Goal: Task Accomplishment & Management: Manage account settings

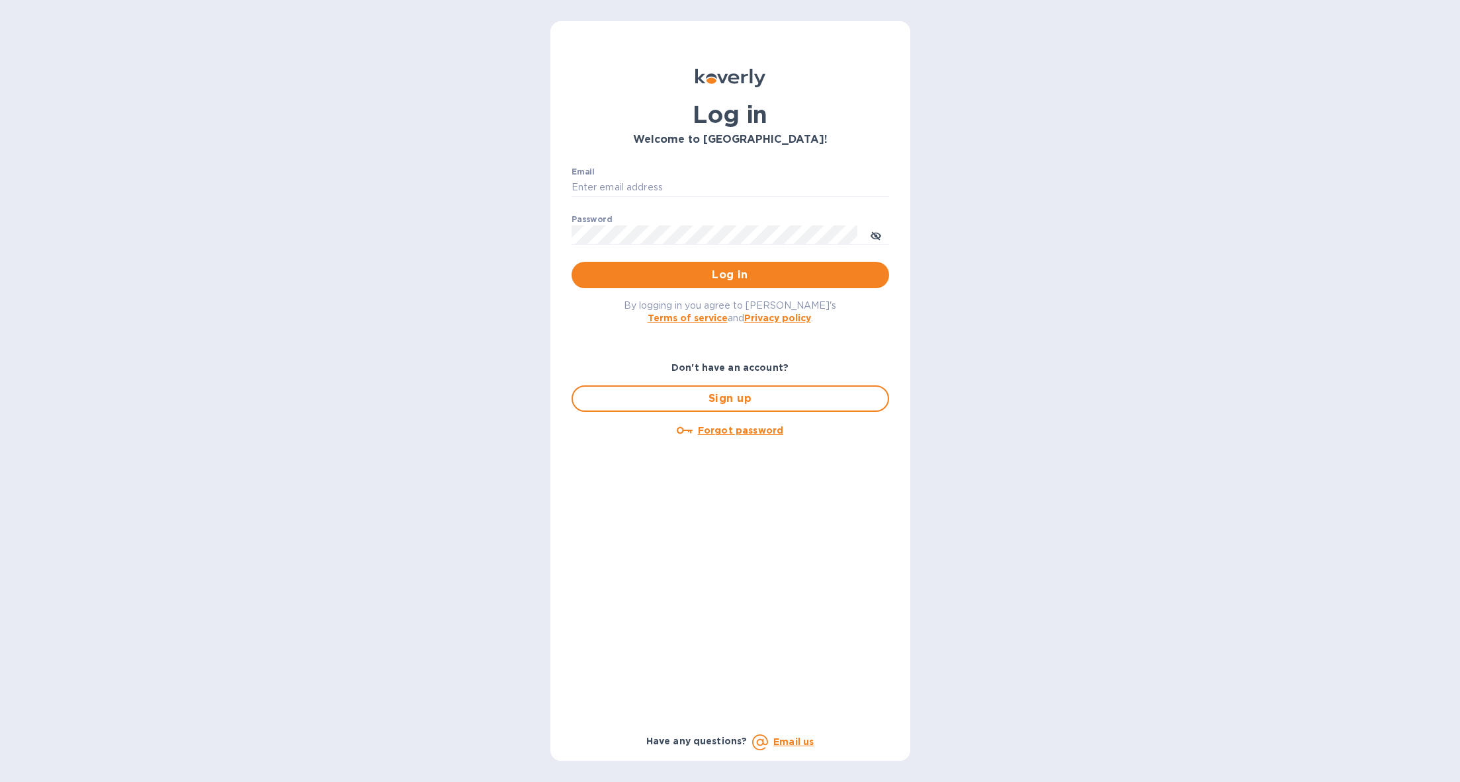
type input "[EMAIL_ADDRESS][DOMAIN_NAME]"
click at [683, 270] on span "Log in" at bounding box center [730, 275] width 296 height 16
click at [837, 269] on span "Log in" at bounding box center [730, 275] width 296 height 16
